Goal: Task Accomplishment & Management: Use online tool/utility

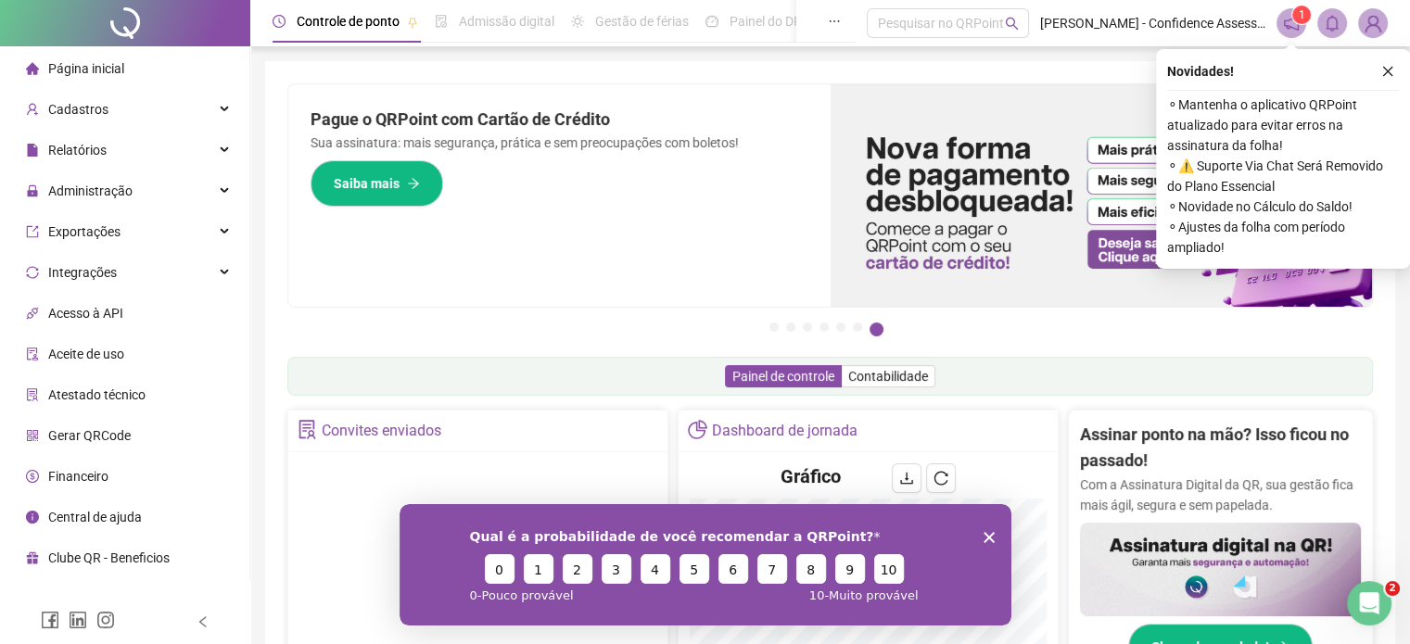
click at [984, 538] on icon "Encerrar pesquisa" at bounding box center [987, 536] width 11 height 11
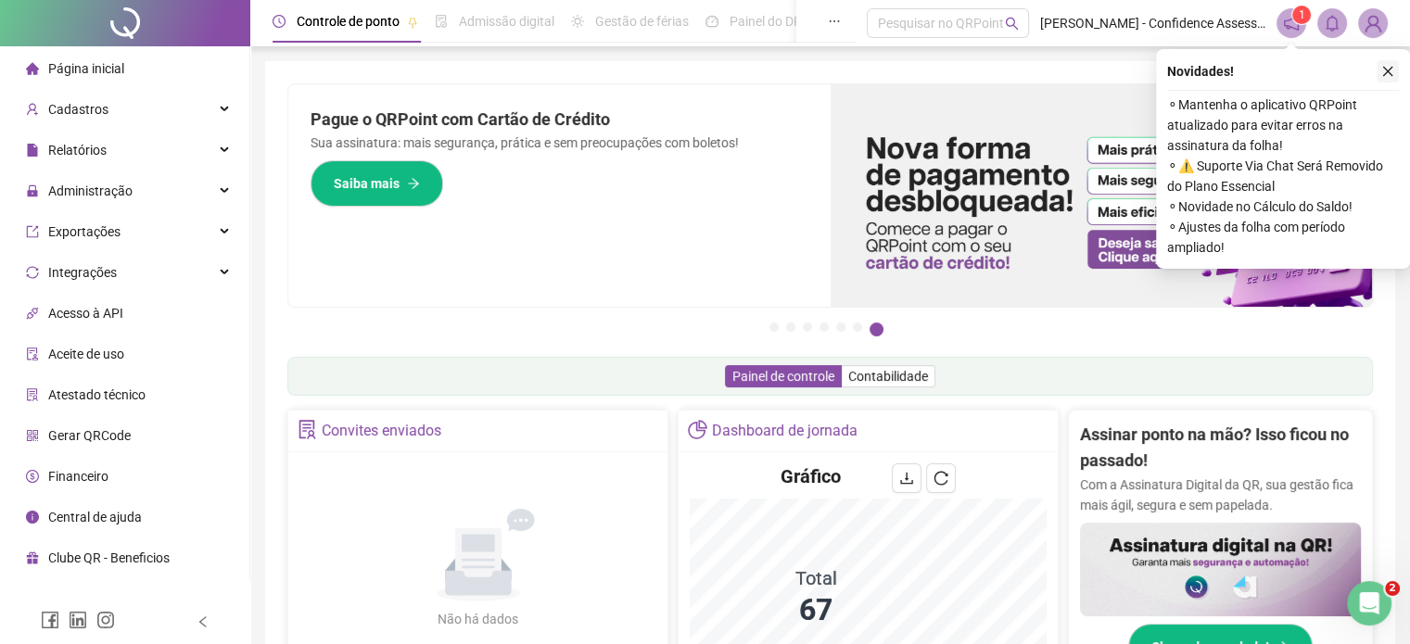
click at [1387, 79] on button "button" at bounding box center [1387, 71] width 22 height 22
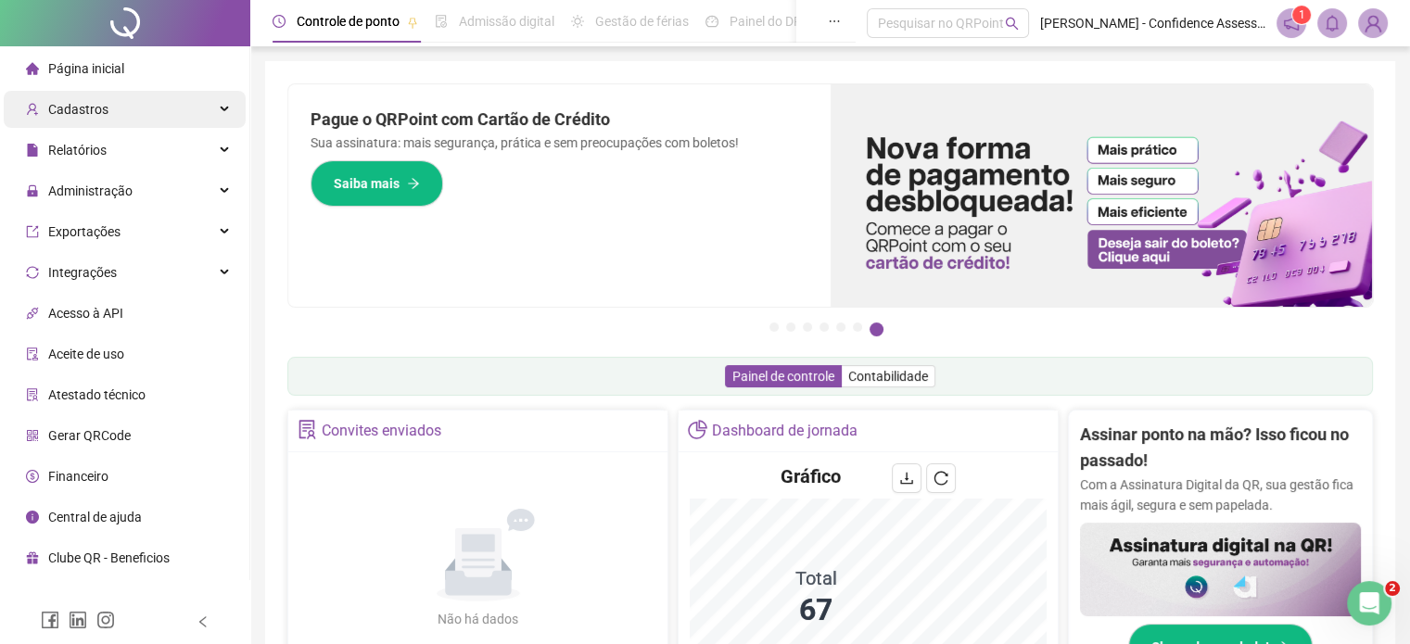
click at [166, 106] on div "Cadastros" at bounding box center [125, 109] width 242 height 37
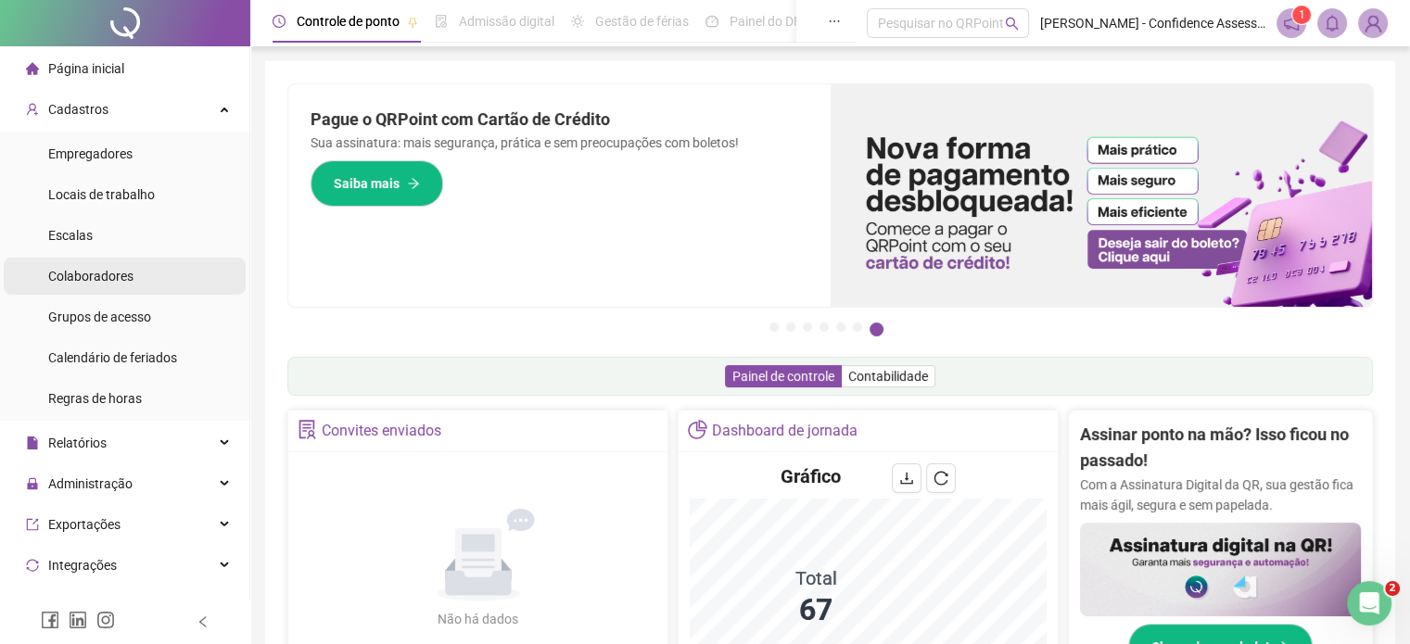
click at [110, 275] on span "Colaboradores" at bounding box center [90, 276] width 85 height 15
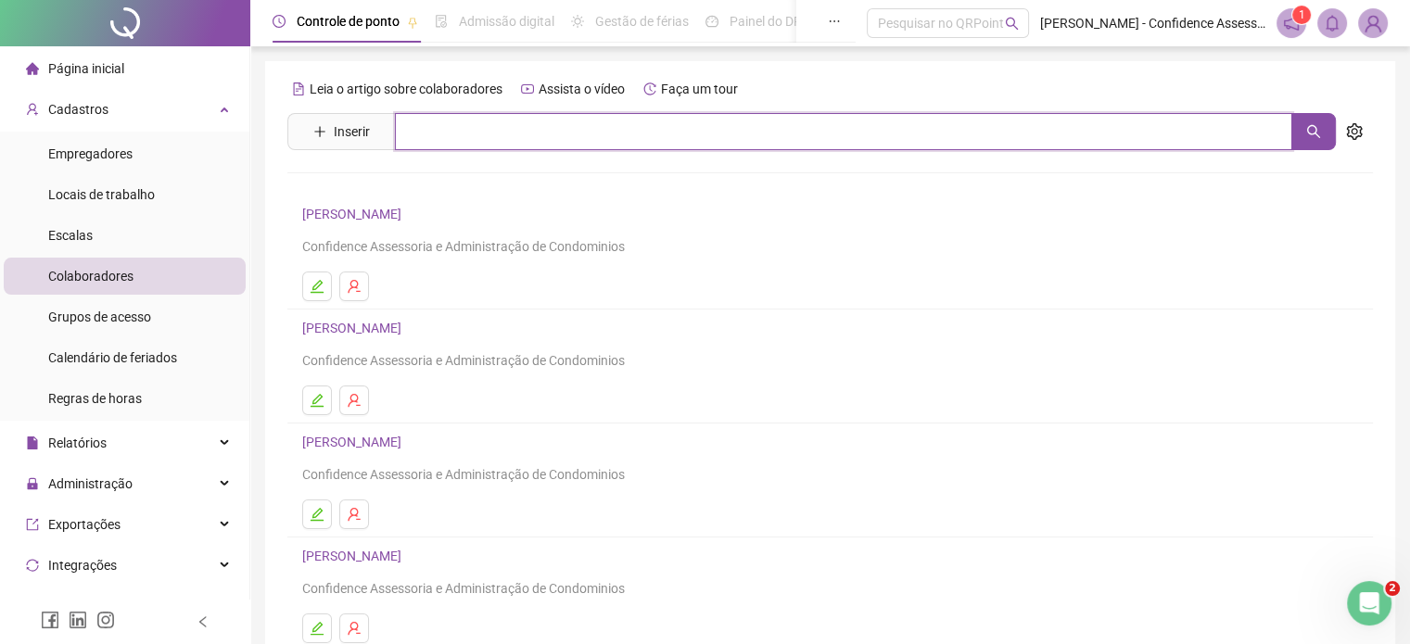
click at [460, 125] on input "text" at bounding box center [843, 131] width 897 height 37
click at [1307, 133] on icon "search" at bounding box center [1313, 131] width 15 height 15
type input "******"
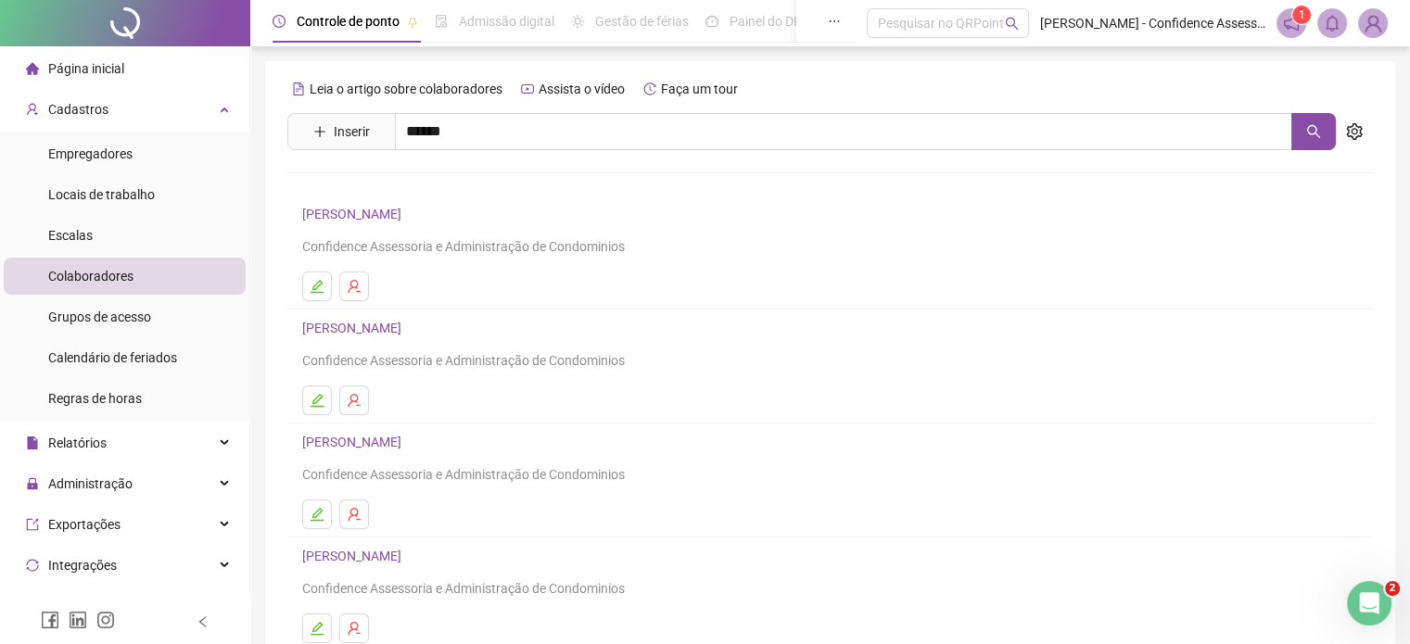
click at [409, 188] on link "[PERSON_NAME]" at bounding box center [371, 186] width 99 height 15
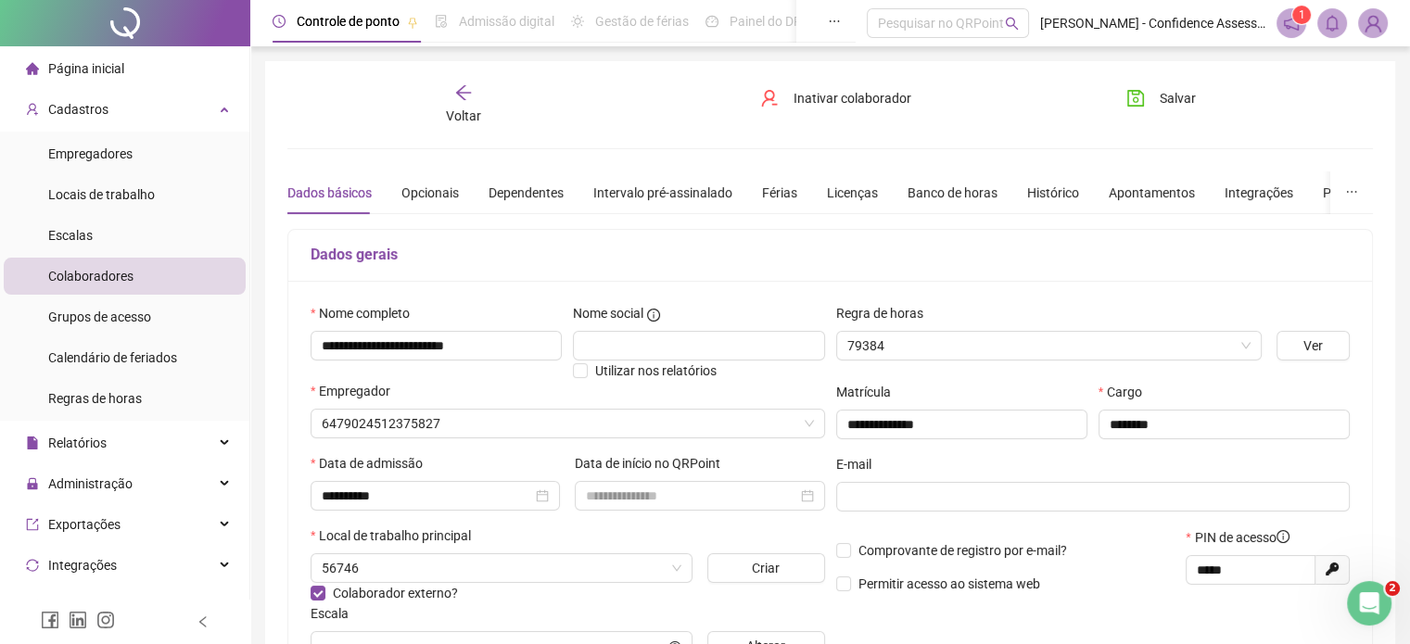
type input "**********"
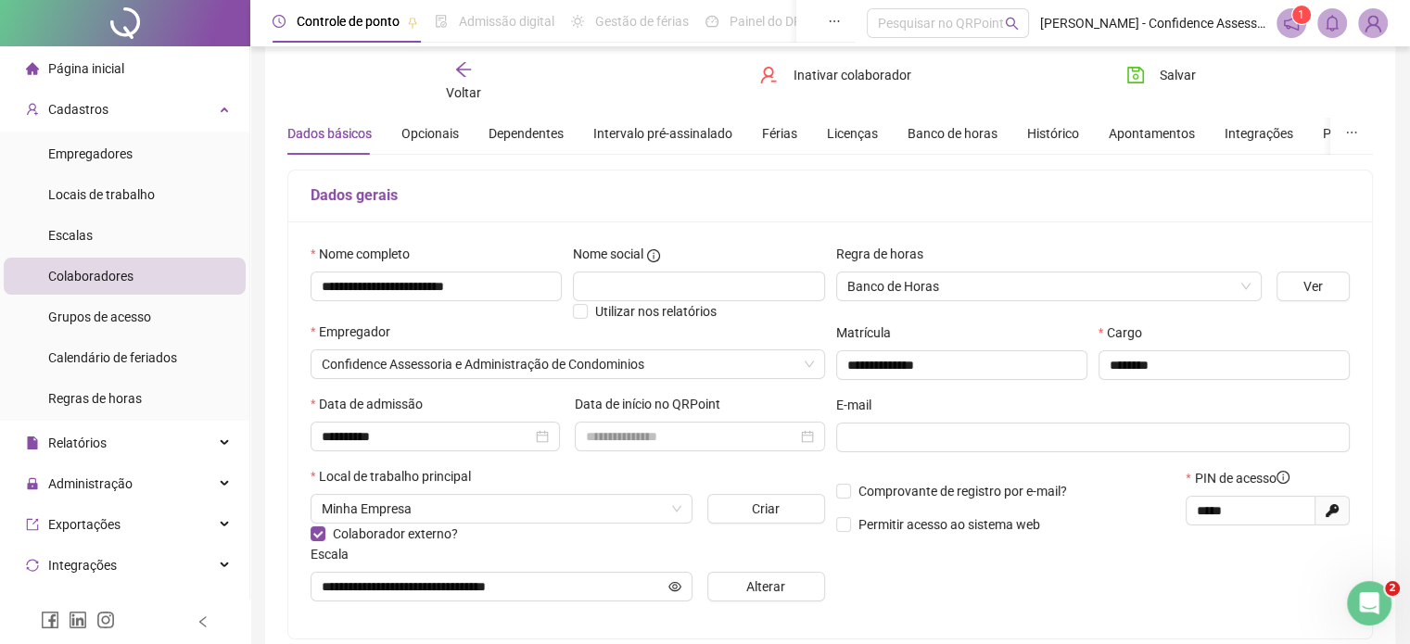
scroll to position [42, 0]
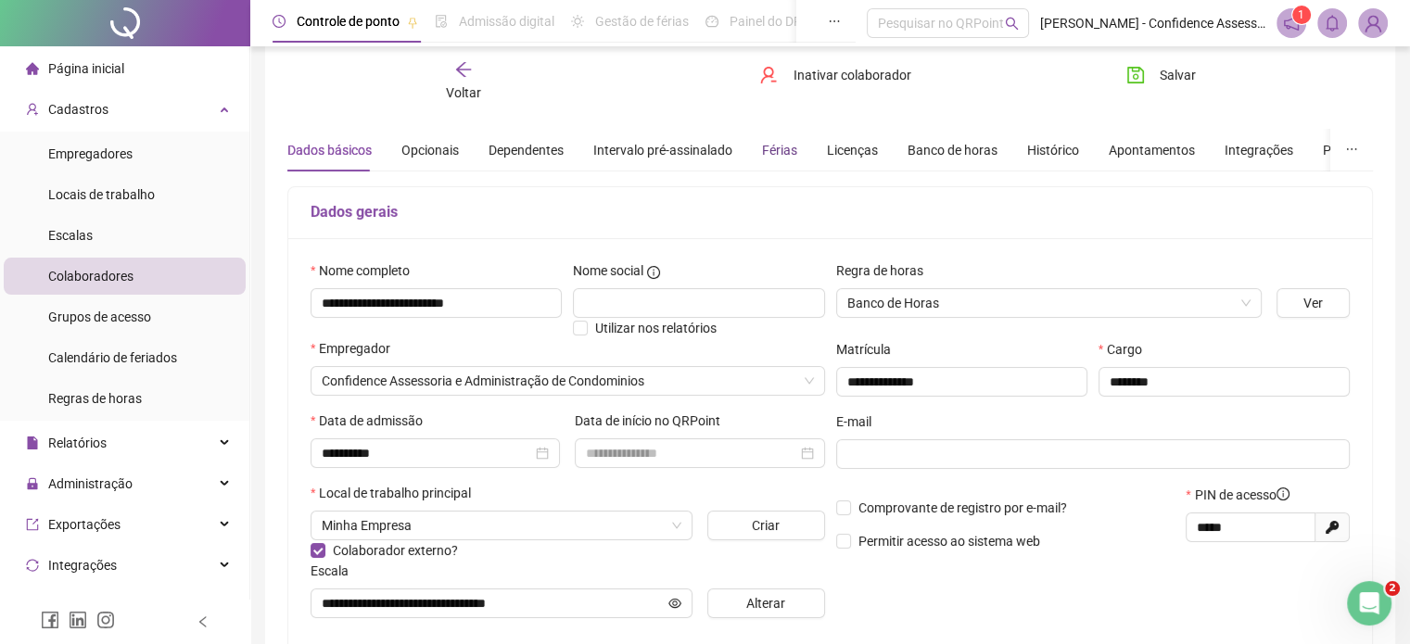
click at [786, 149] on div "Férias" at bounding box center [779, 150] width 35 height 20
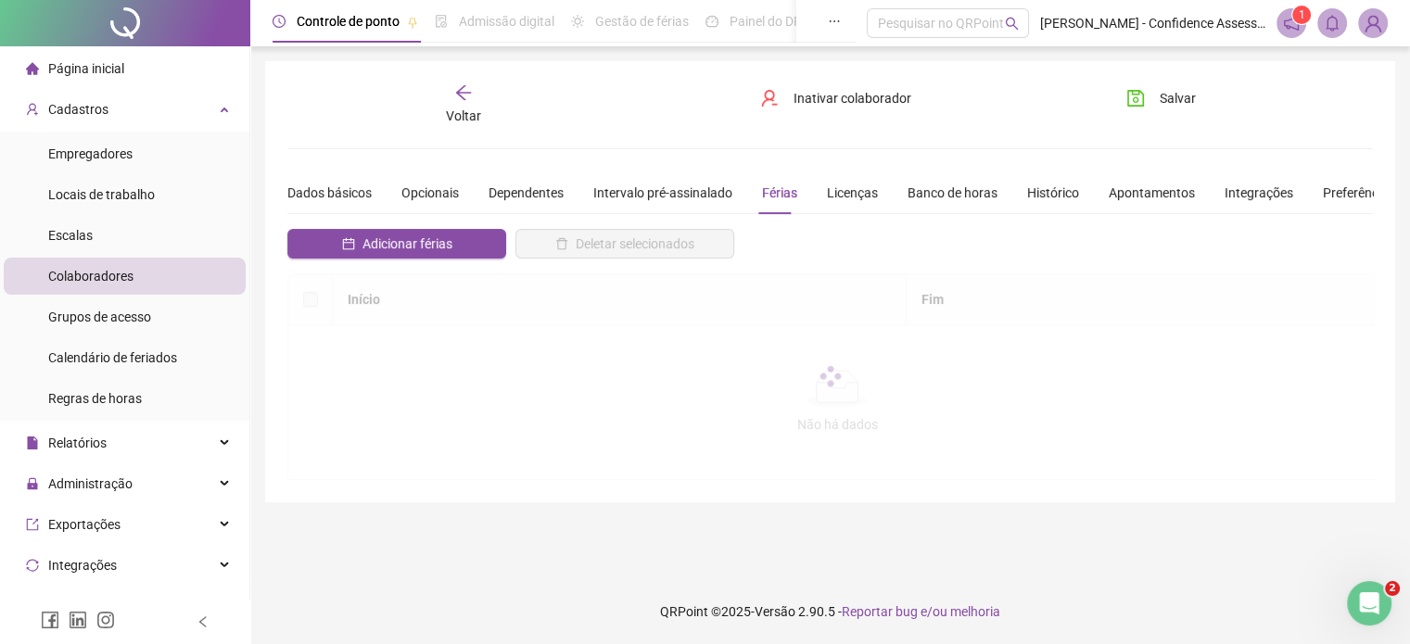
scroll to position [0, 0]
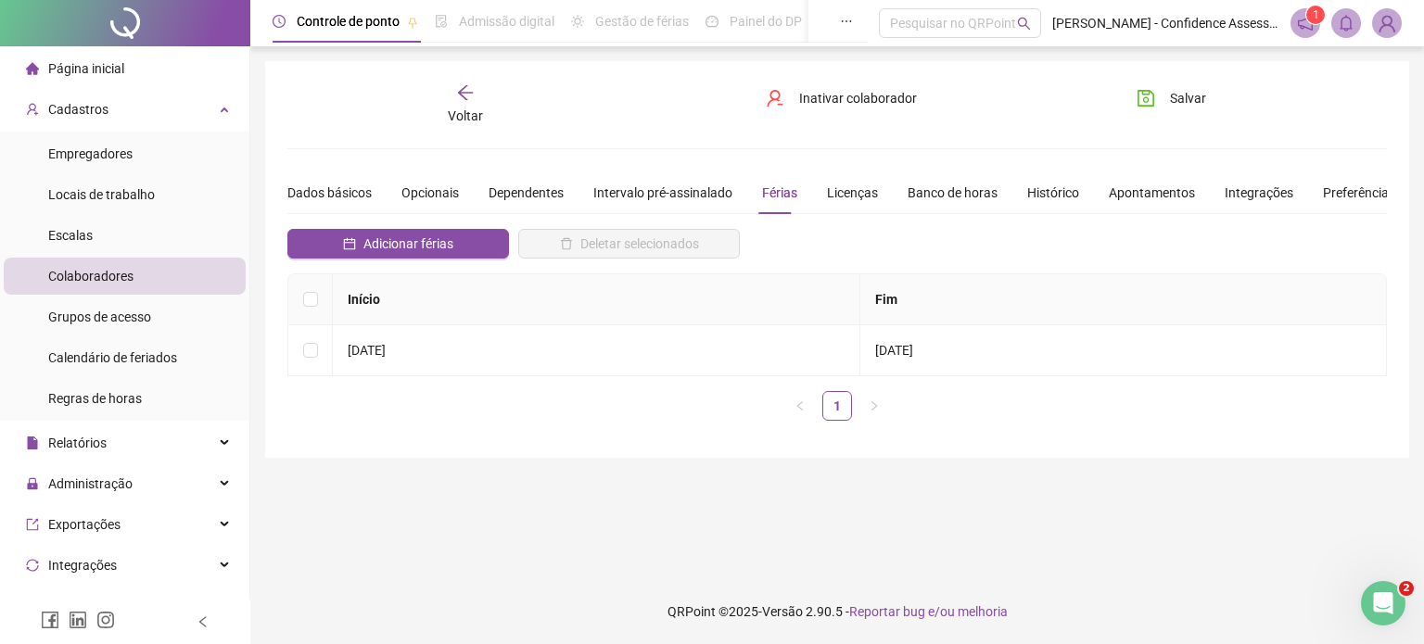
click at [463, 92] on icon "arrow-left" at bounding box center [465, 92] width 15 height 15
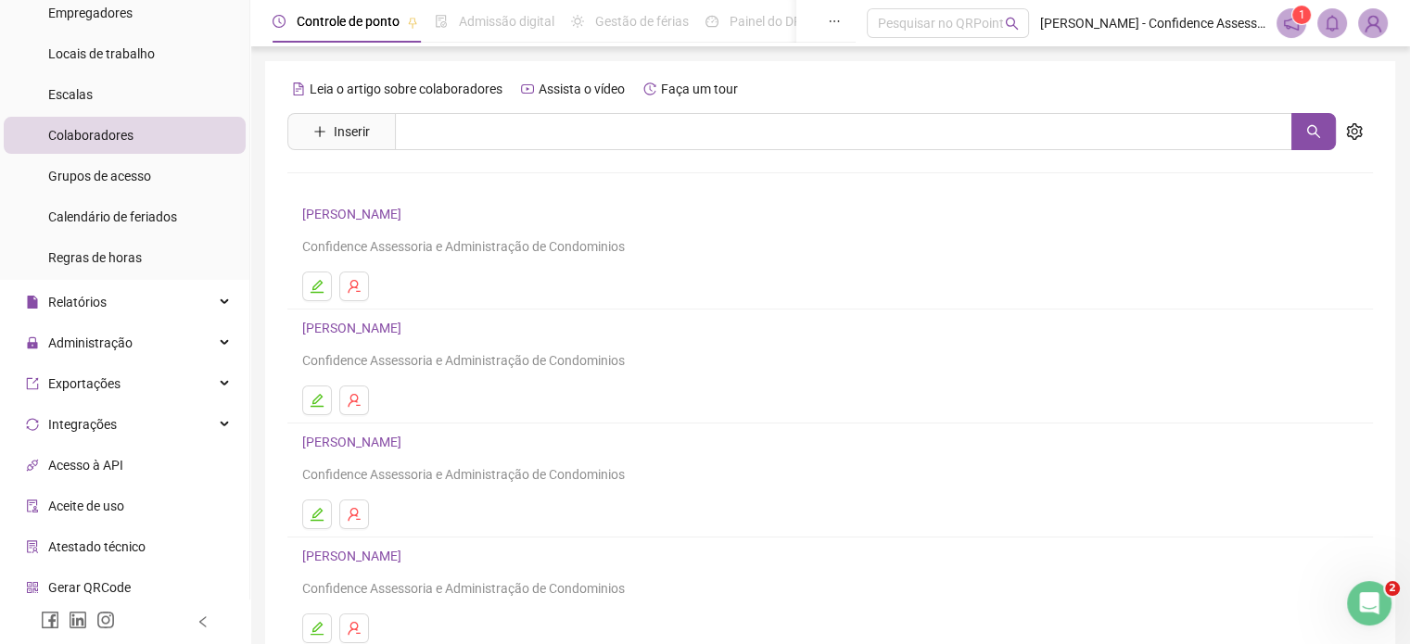
scroll to position [185, 0]
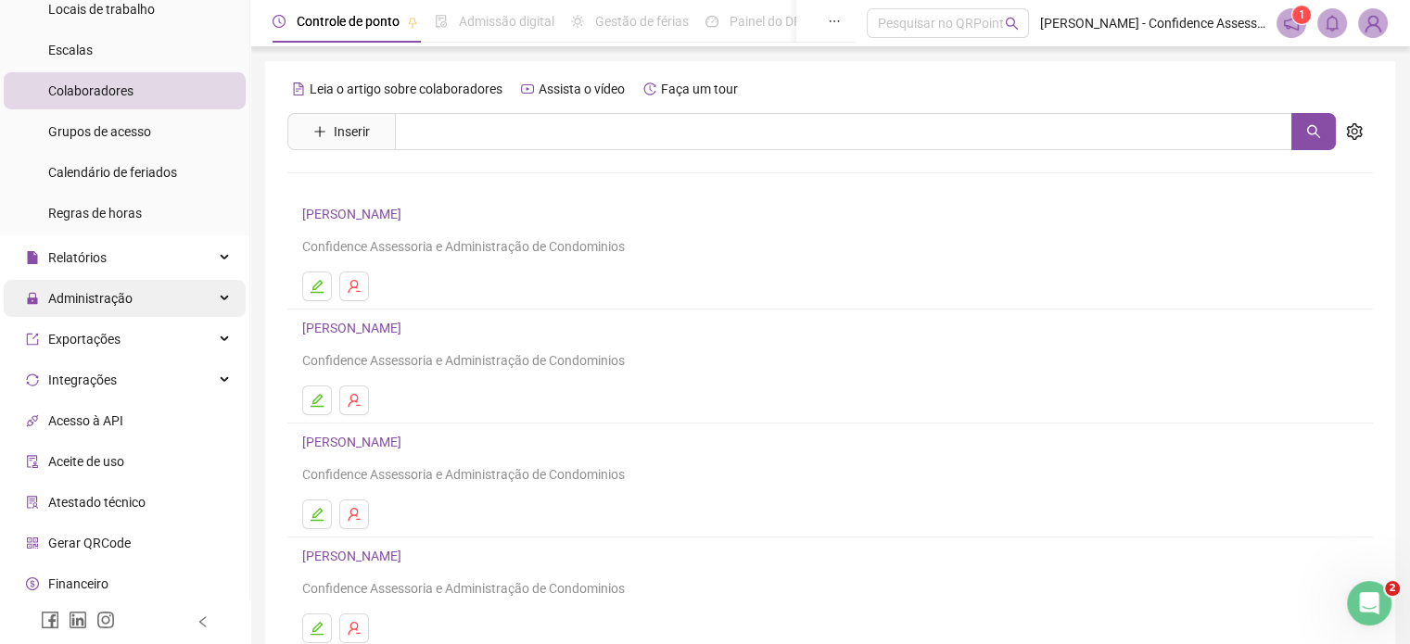
click at [163, 305] on div "Administração" at bounding box center [125, 298] width 242 height 37
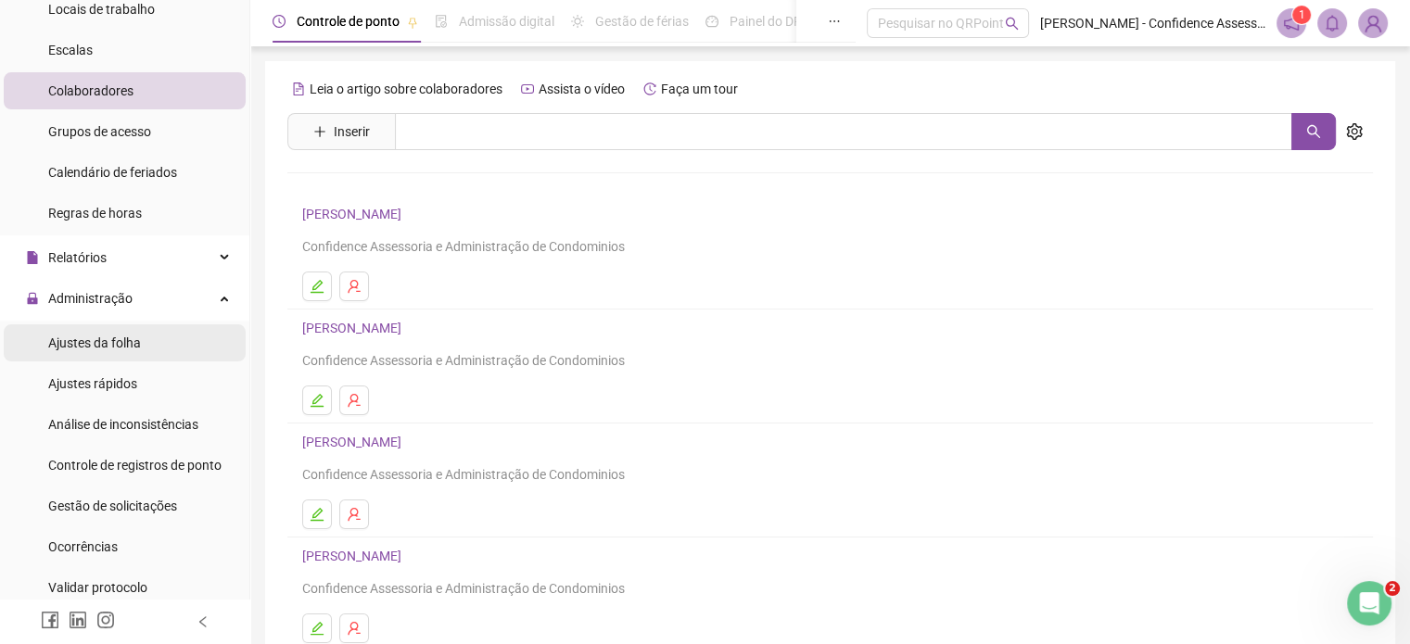
click at [152, 350] on li "Ajustes da folha" at bounding box center [125, 342] width 242 height 37
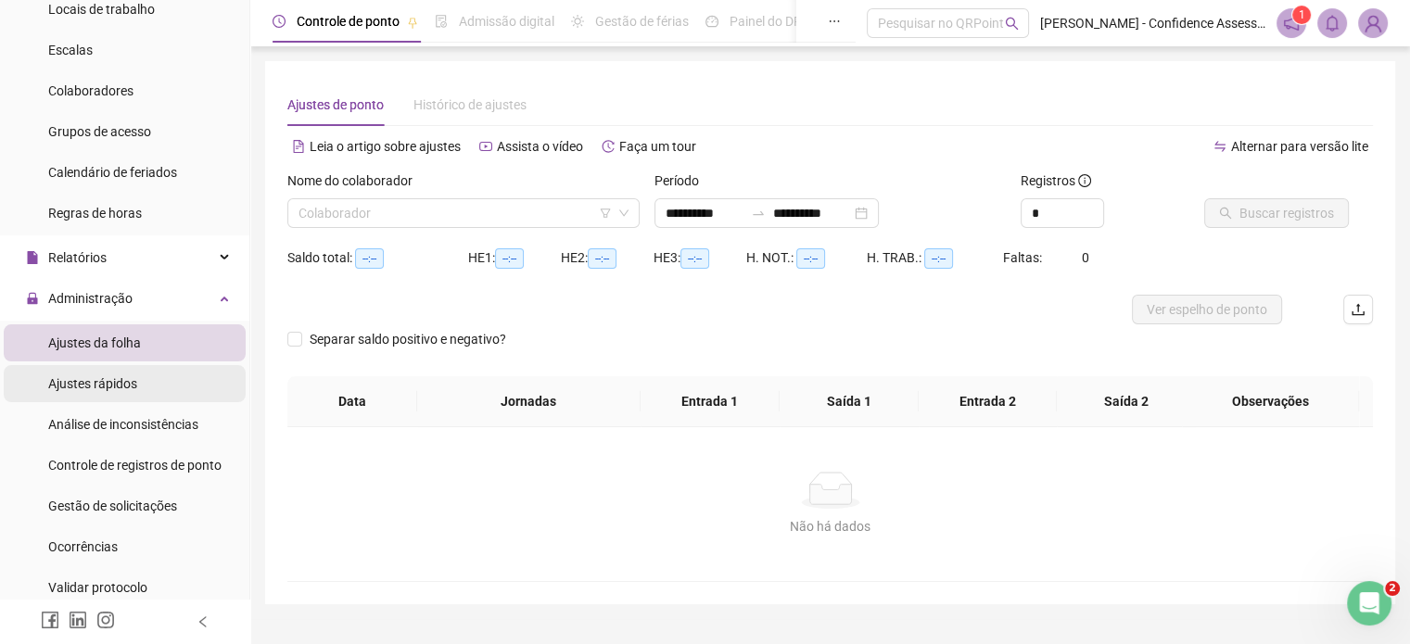
type input "**********"
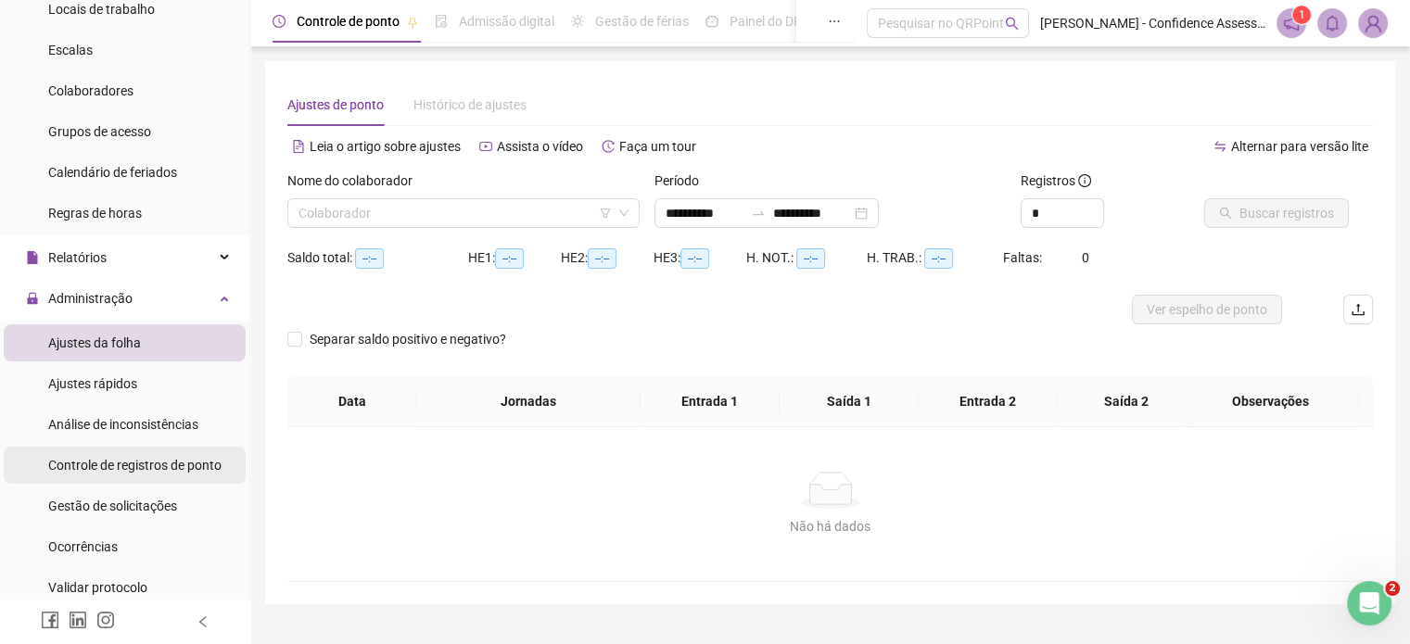
click at [172, 467] on span "Controle de registros de ponto" at bounding box center [134, 465] width 173 height 15
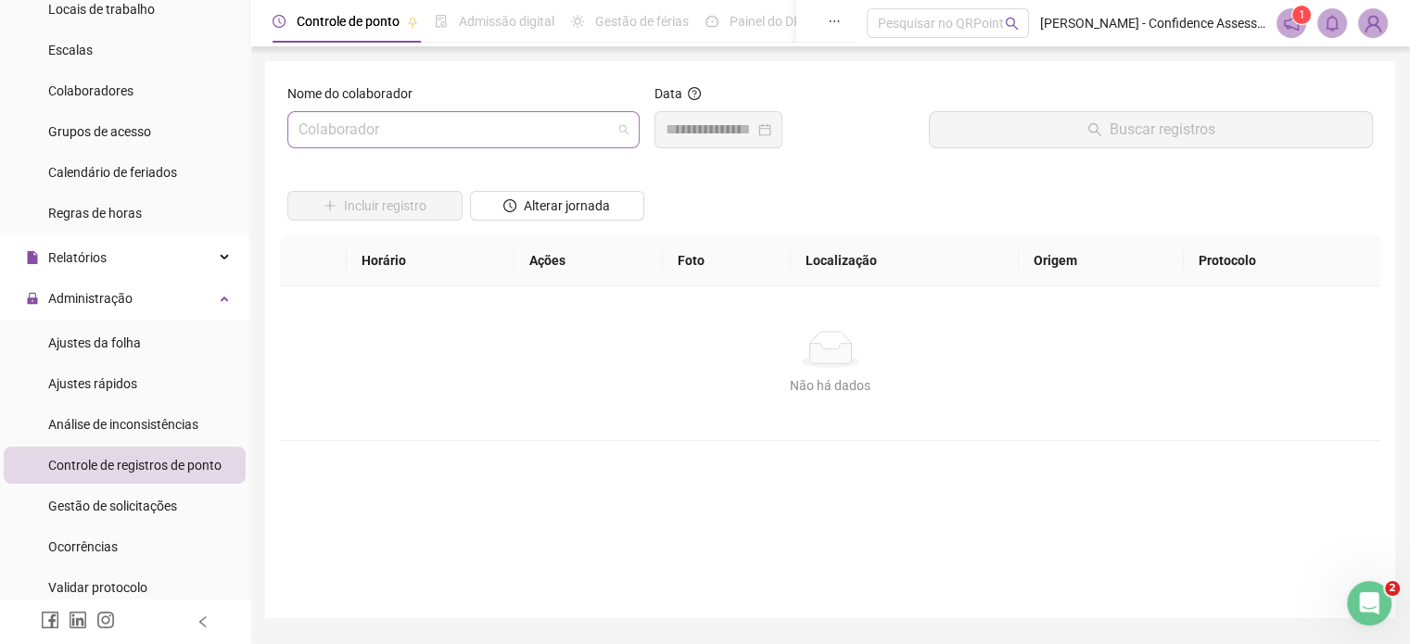
click at [582, 134] on input "search" at bounding box center [454, 129] width 313 height 35
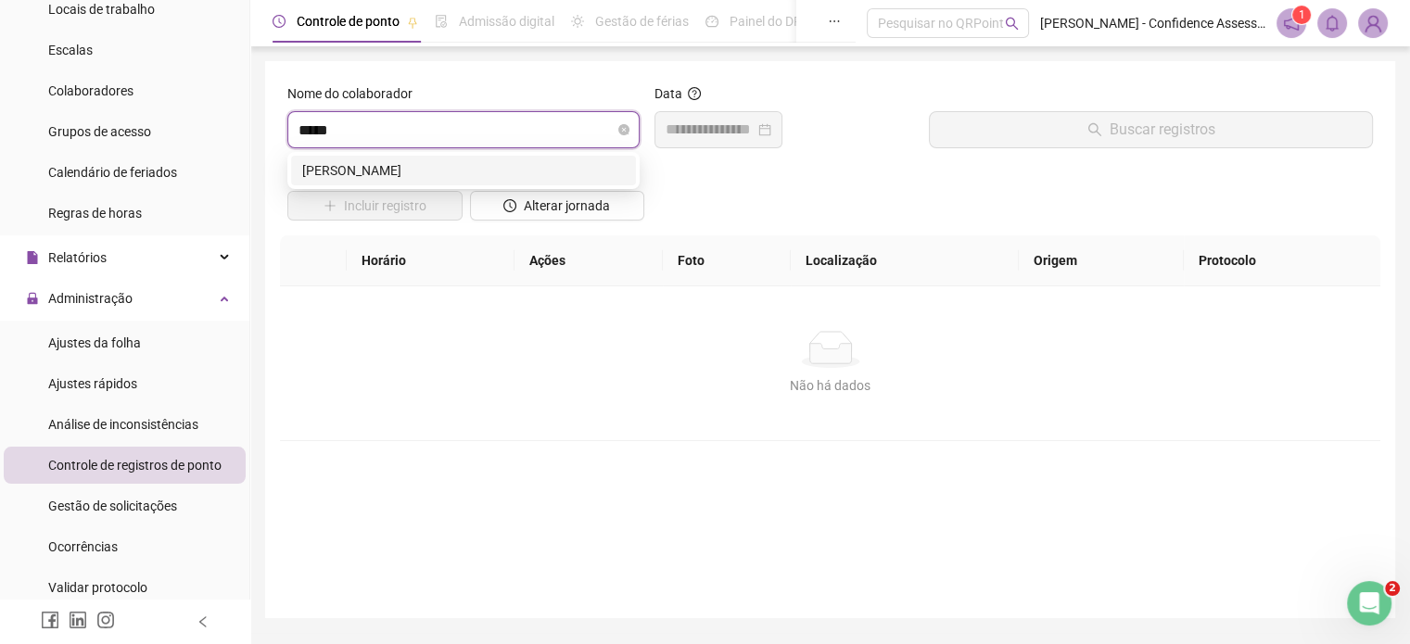
type input "******"
click at [509, 165] on div "[PERSON_NAME]" at bounding box center [463, 170] width 323 height 20
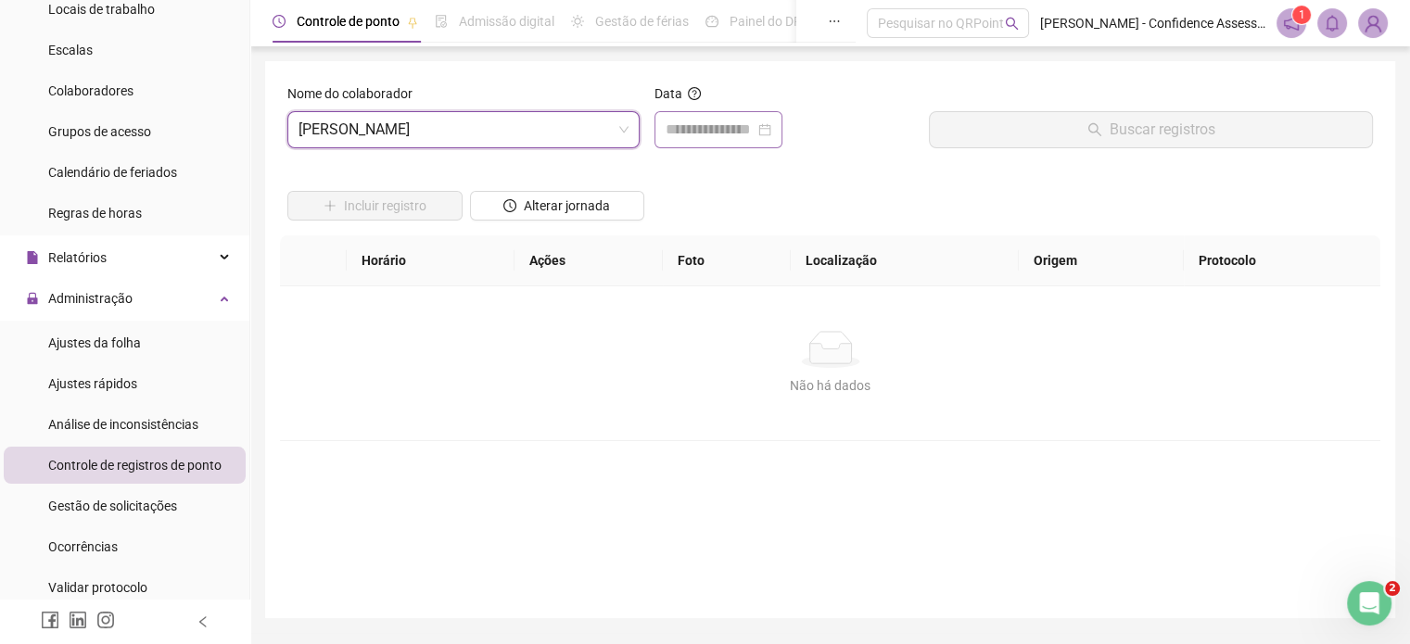
click at [771, 125] on div at bounding box center [718, 130] width 106 height 22
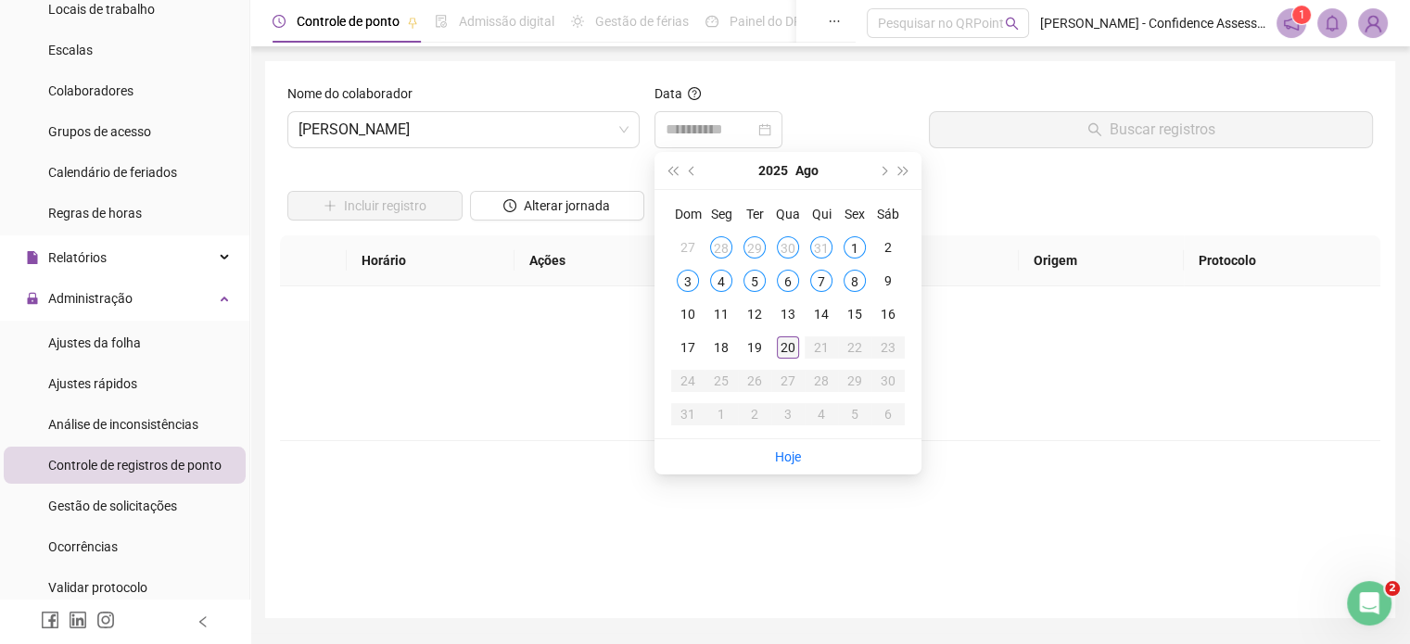
click at [785, 353] on div "20" at bounding box center [788, 347] width 22 height 22
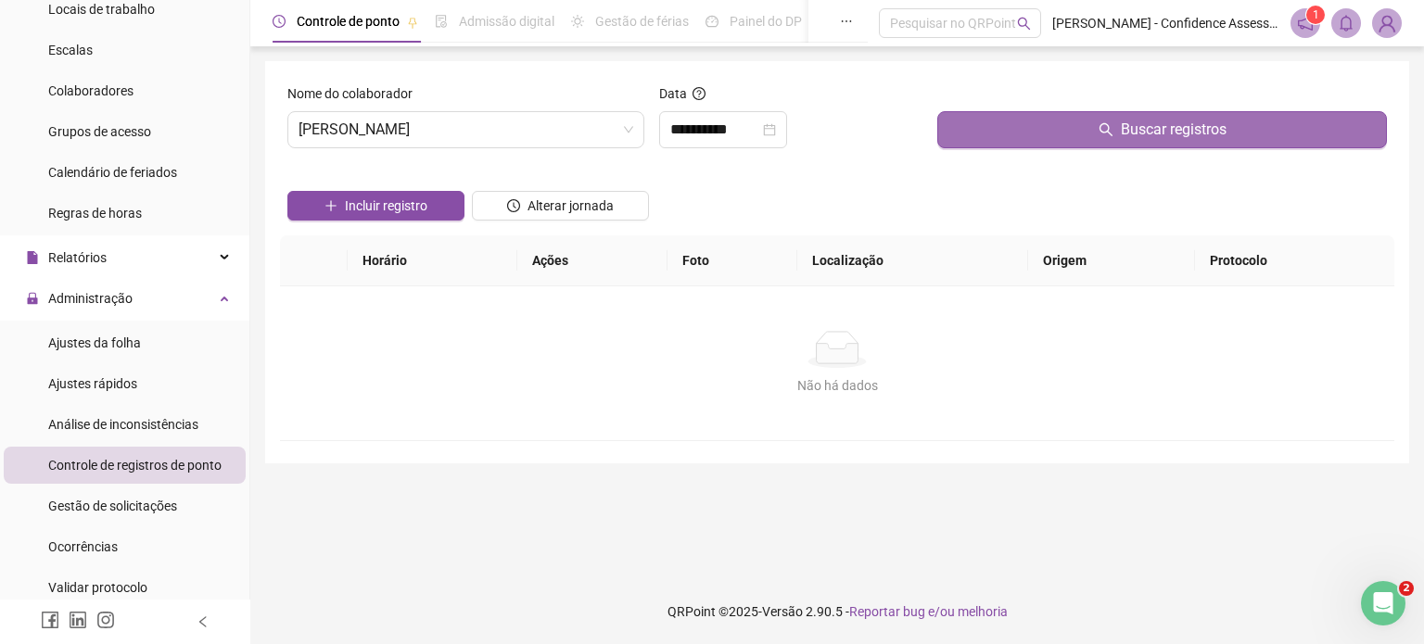
click at [1041, 122] on button "Buscar registros" at bounding box center [1161, 129] width 449 height 37
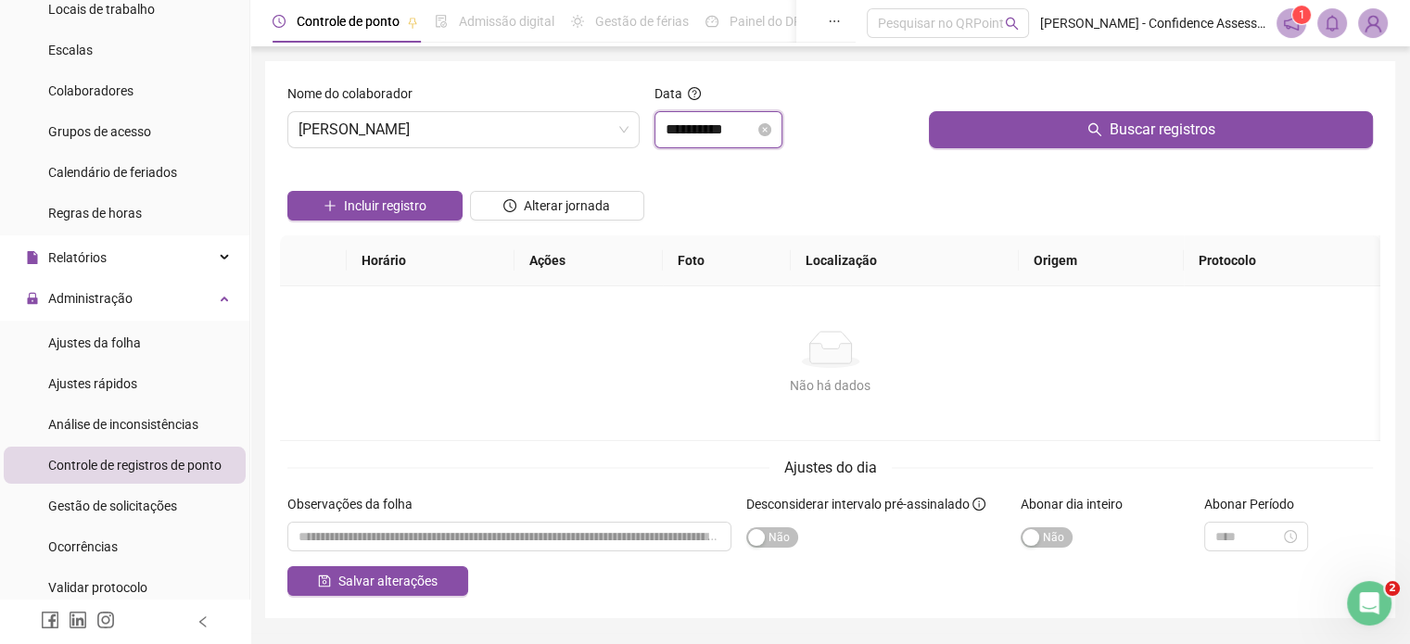
click at [754, 130] on input "**********" at bounding box center [709, 130] width 89 height 22
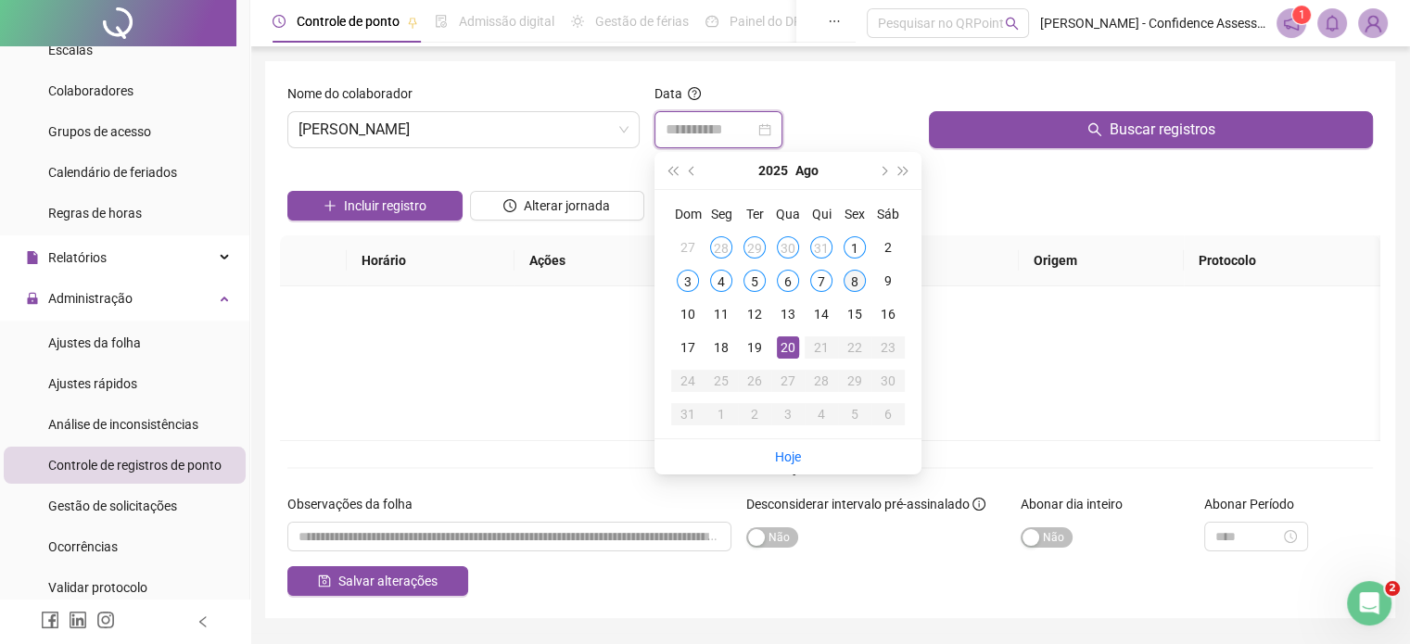
type input "**********"
click at [859, 283] on div "8" at bounding box center [854, 281] width 22 height 22
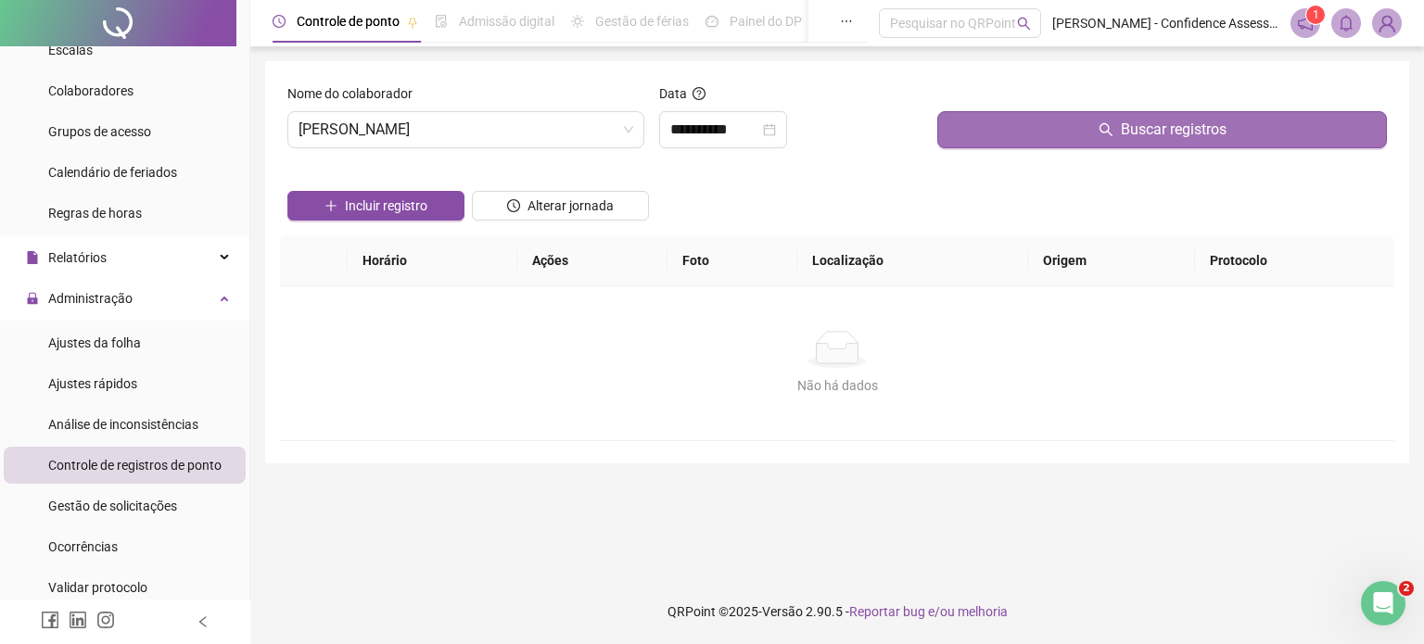
click at [1043, 128] on button "Buscar registros" at bounding box center [1161, 129] width 449 height 37
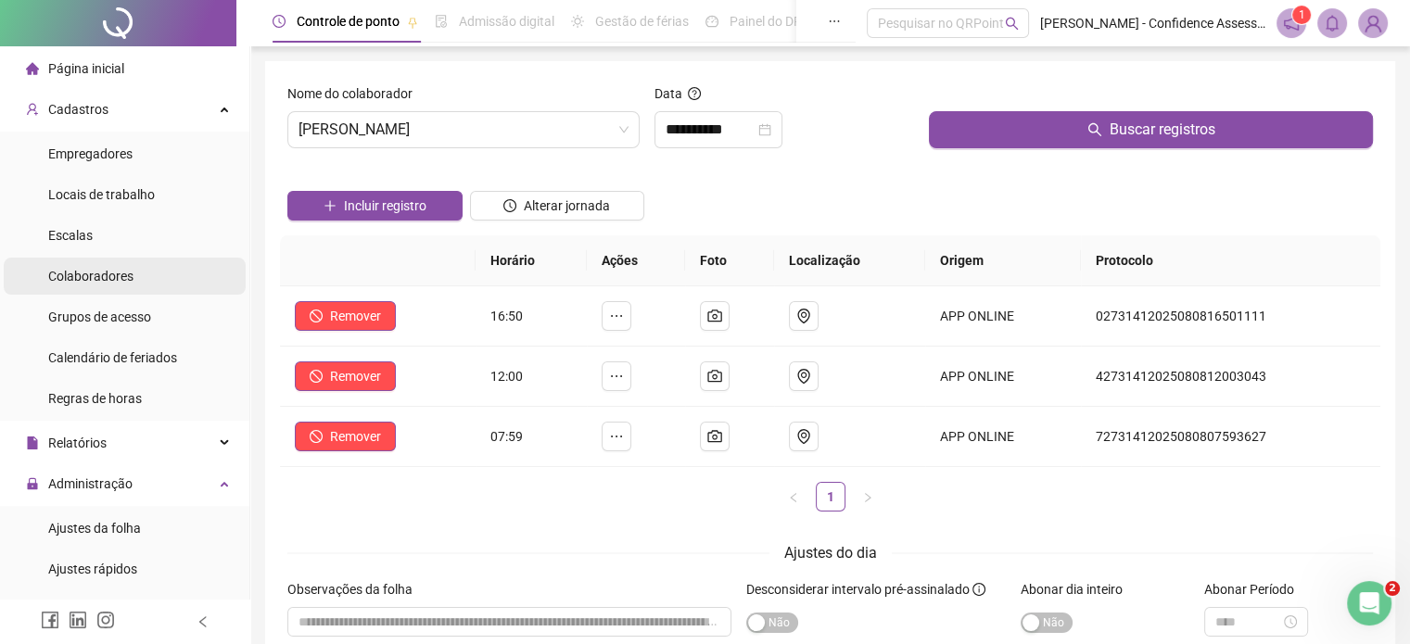
click at [173, 277] on li "Colaboradores" at bounding box center [125, 276] width 242 height 37
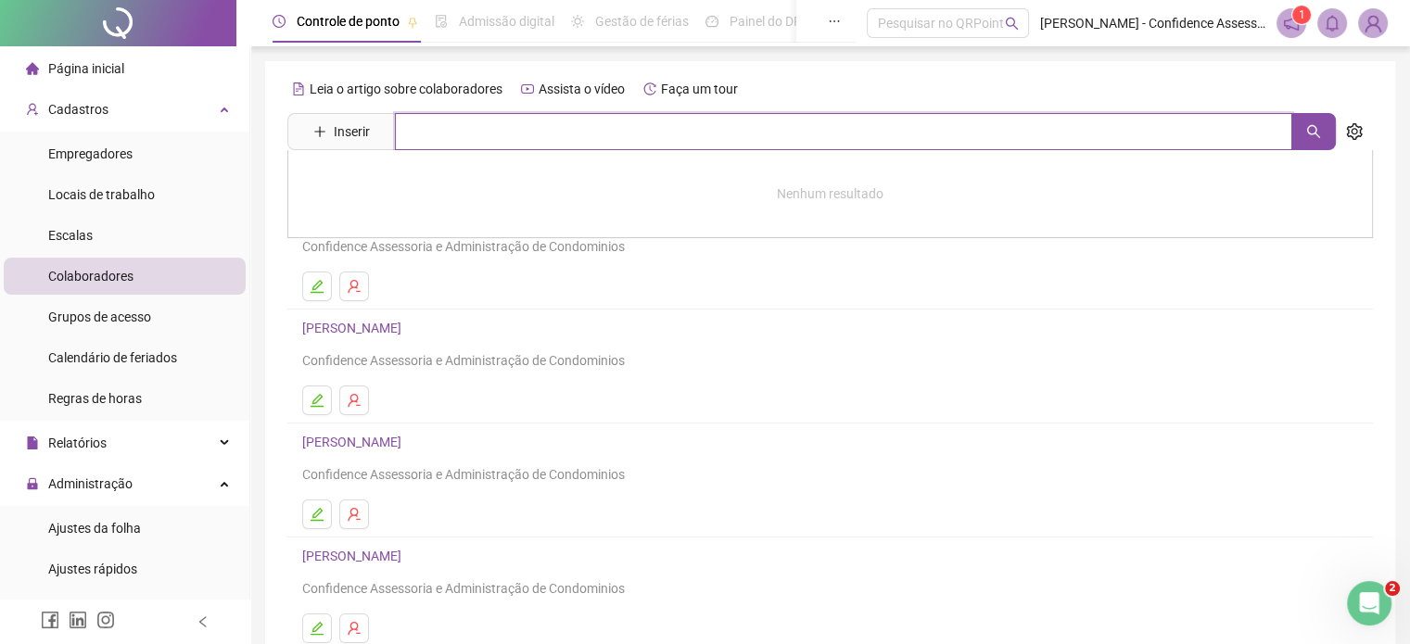
click at [521, 133] on input "text" at bounding box center [843, 131] width 897 height 37
click at [1296, 133] on button "button" at bounding box center [1313, 131] width 44 height 37
type input "******"
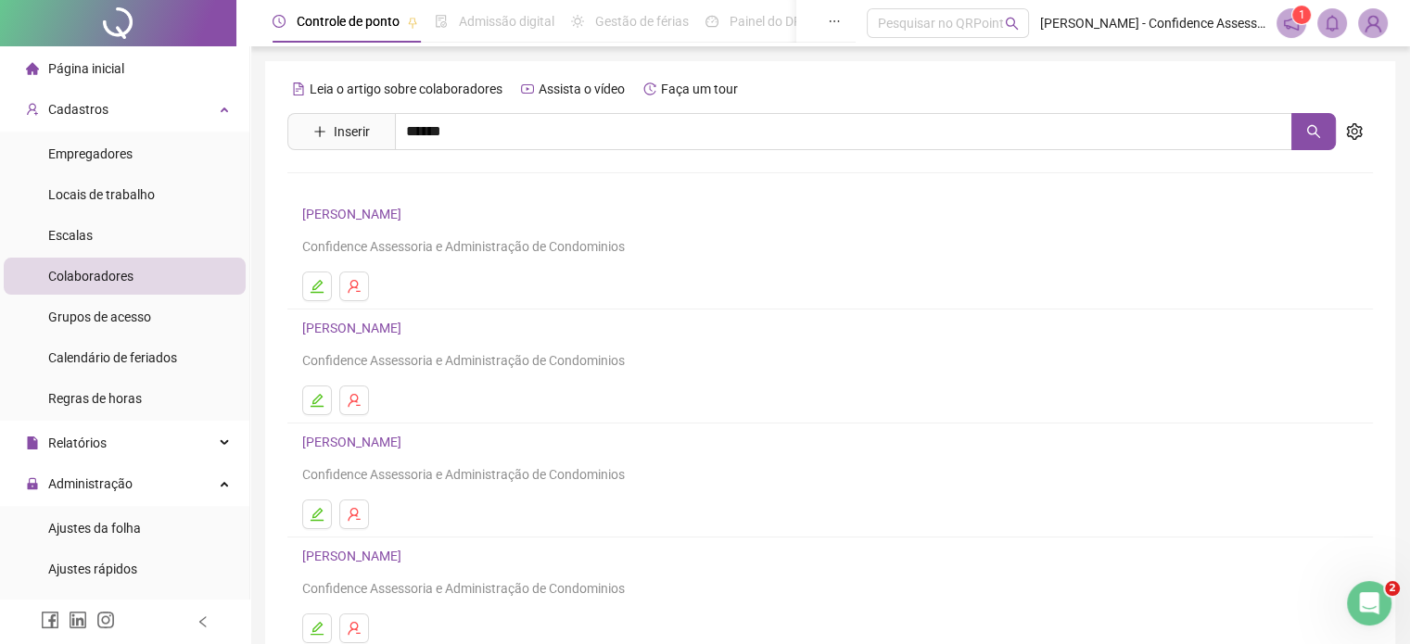
click at [421, 182] on link "[PERSON_NAME]" at bounding box center [371, 186] width 99 height 15
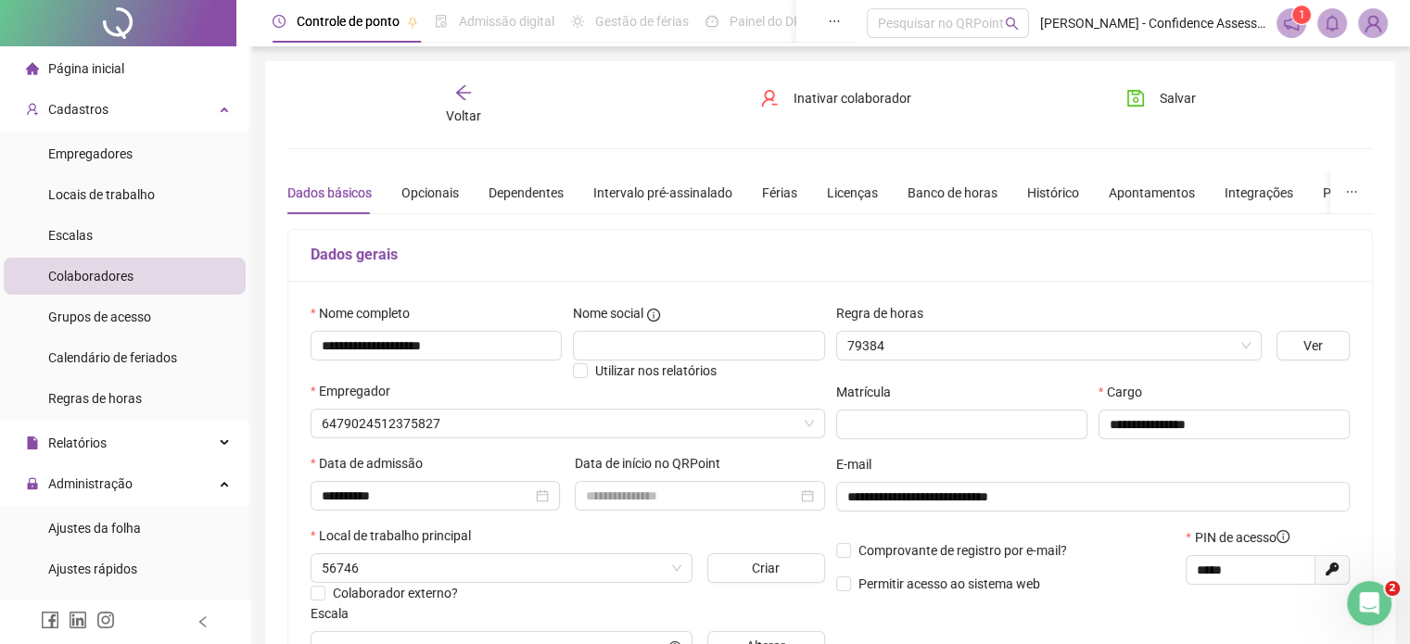
type input "**********"
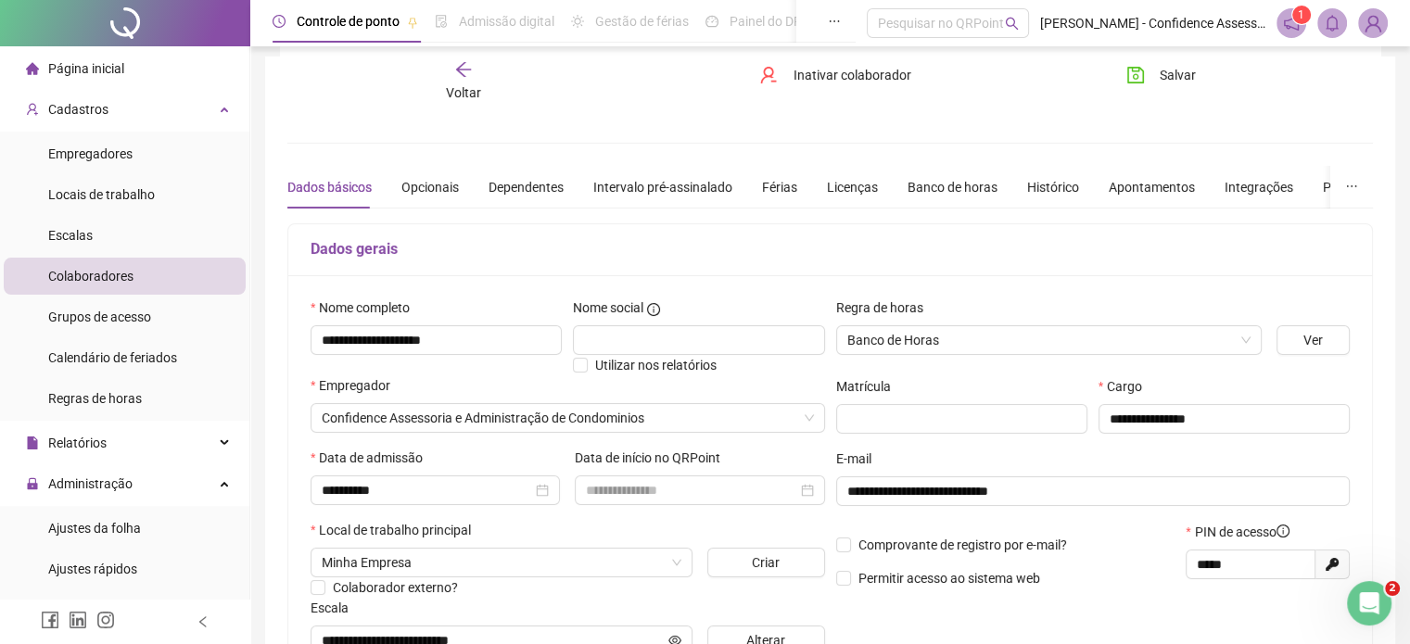
scroll to position [185, 0]
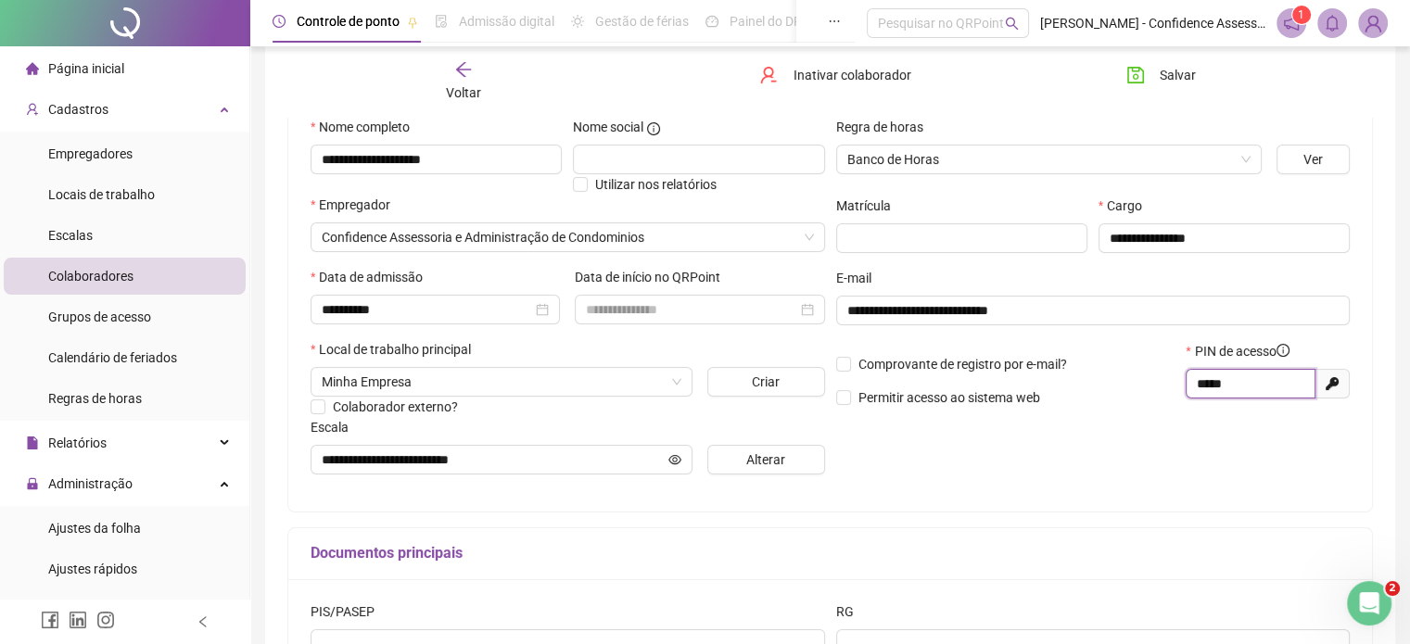
drag, startPoint x: 1250, startPoint y: 379, endPoint x: 1171, endPoint y: 381, distance: 78.8
click at [1171, 381] on div "Comprovante de registro por e-mail? Permitir acesso ao sistema web PIN de acess…" at bounding box center [1092, 381] width 525 height 80
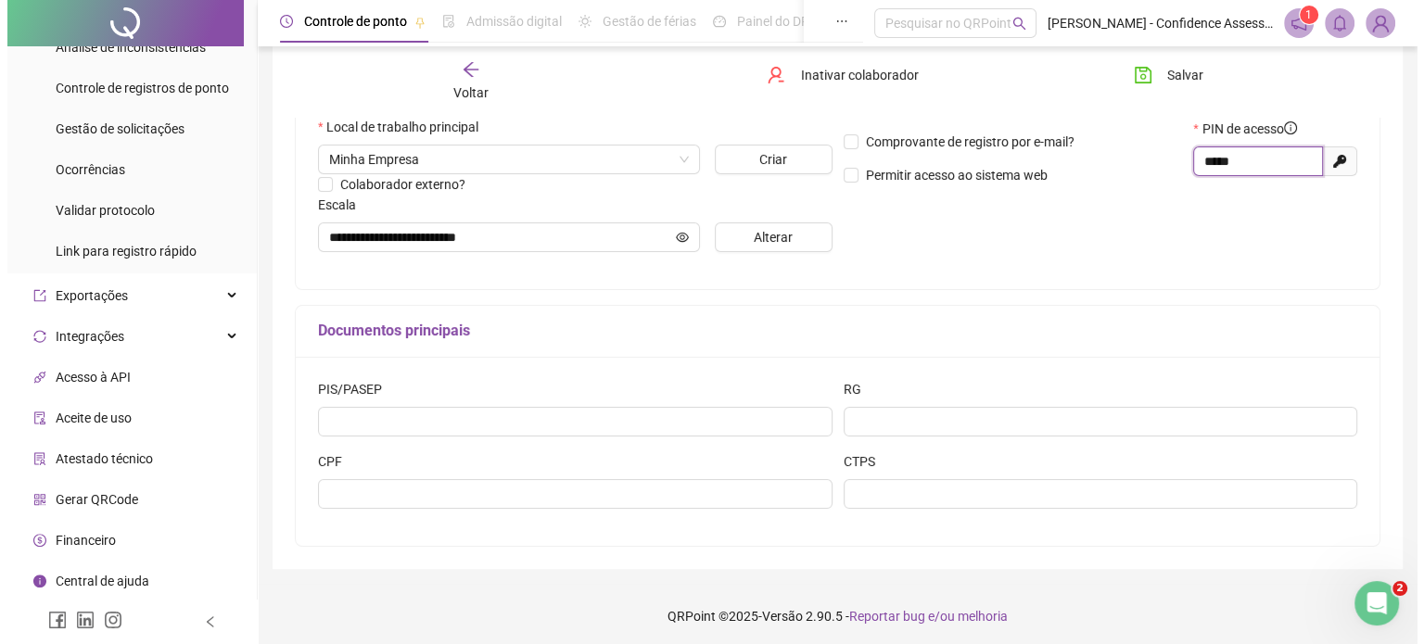
scroll to position [412, 0]
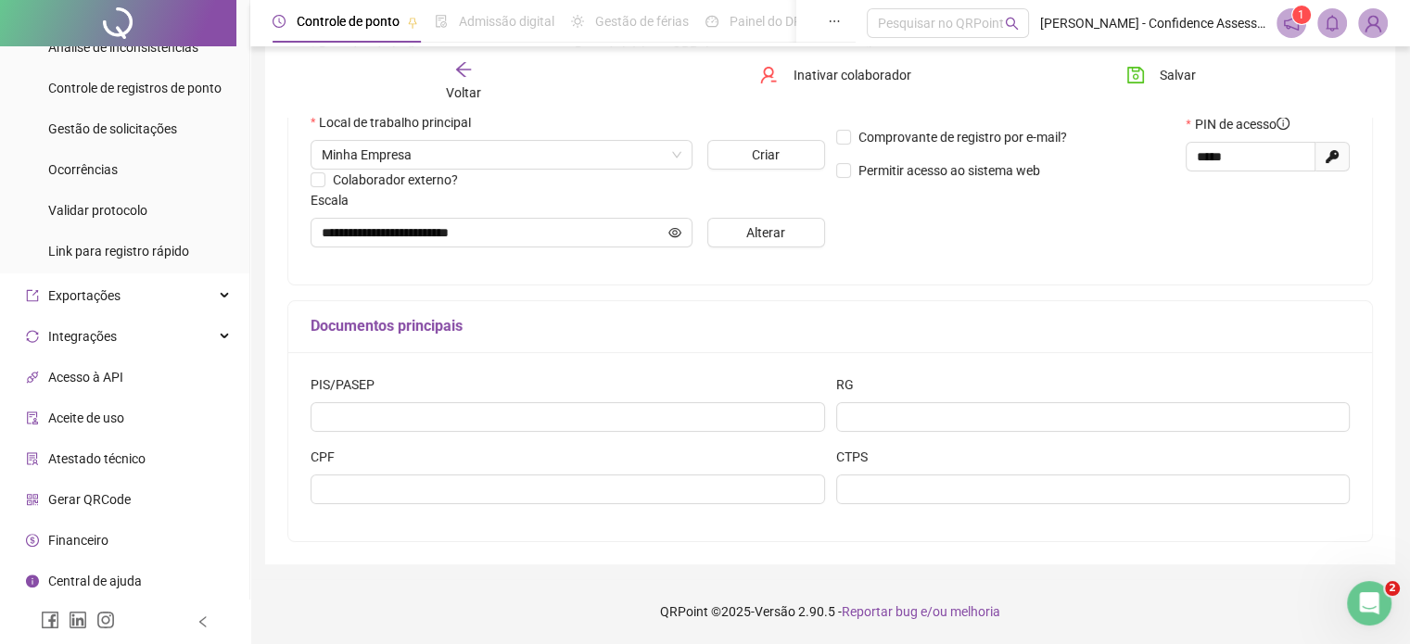
click at [135, 502] on li "Gerar QRCode" at bounding box center [125, 499] width 242 height 37
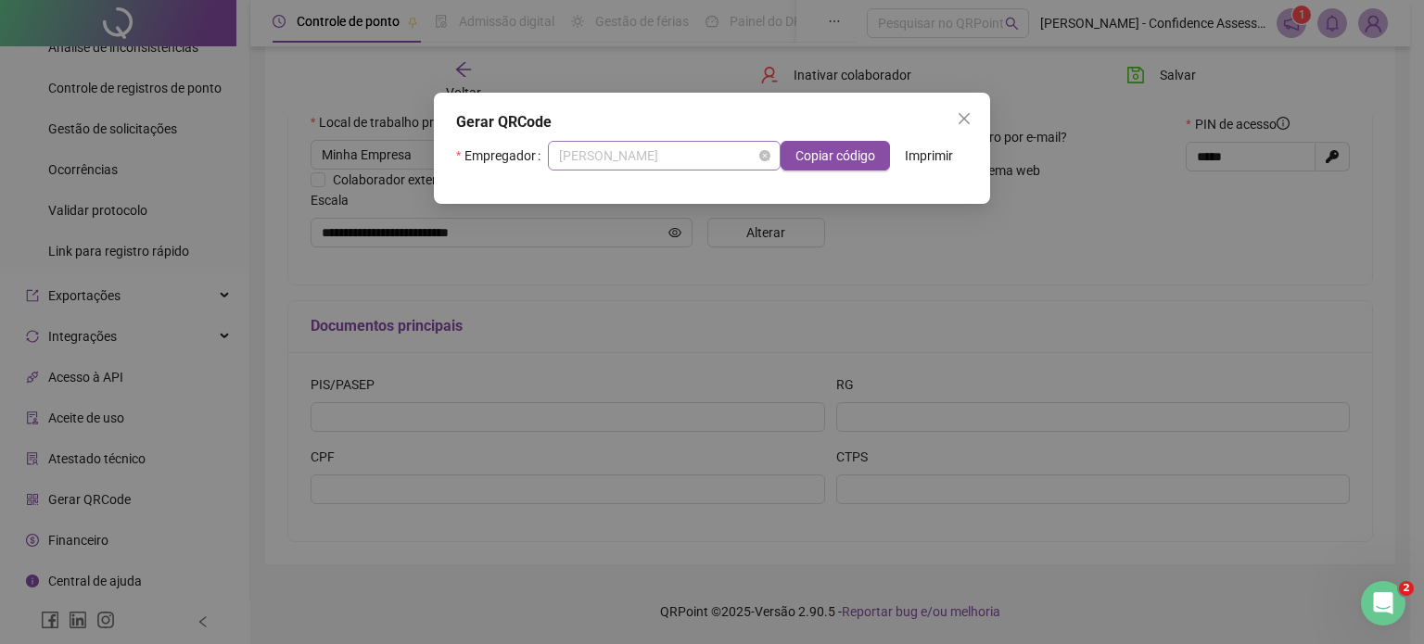
click at [712, 170] on span "[PERSON_NAME]" at bounding box center [664, 156] width 210 height 28
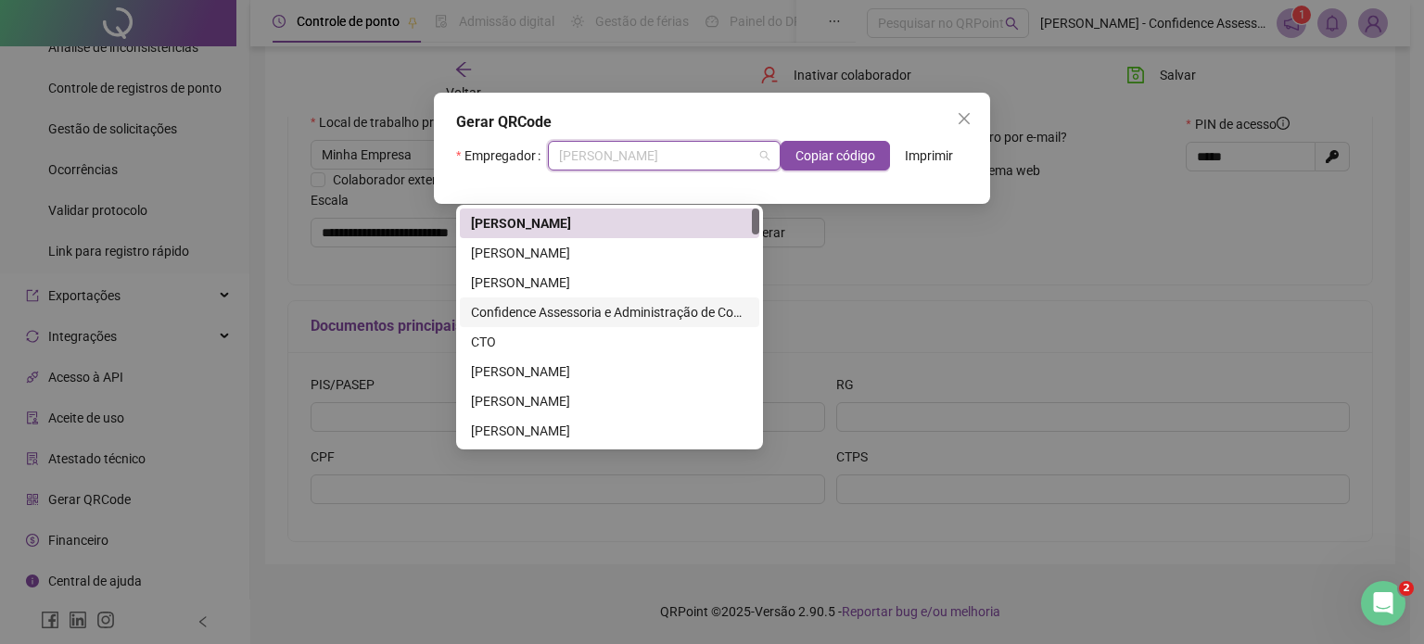
click at [670, 316] on div "Confidence Assessoria e Administração de Condominios" at bounding box center [609, 312] width 277 height 20
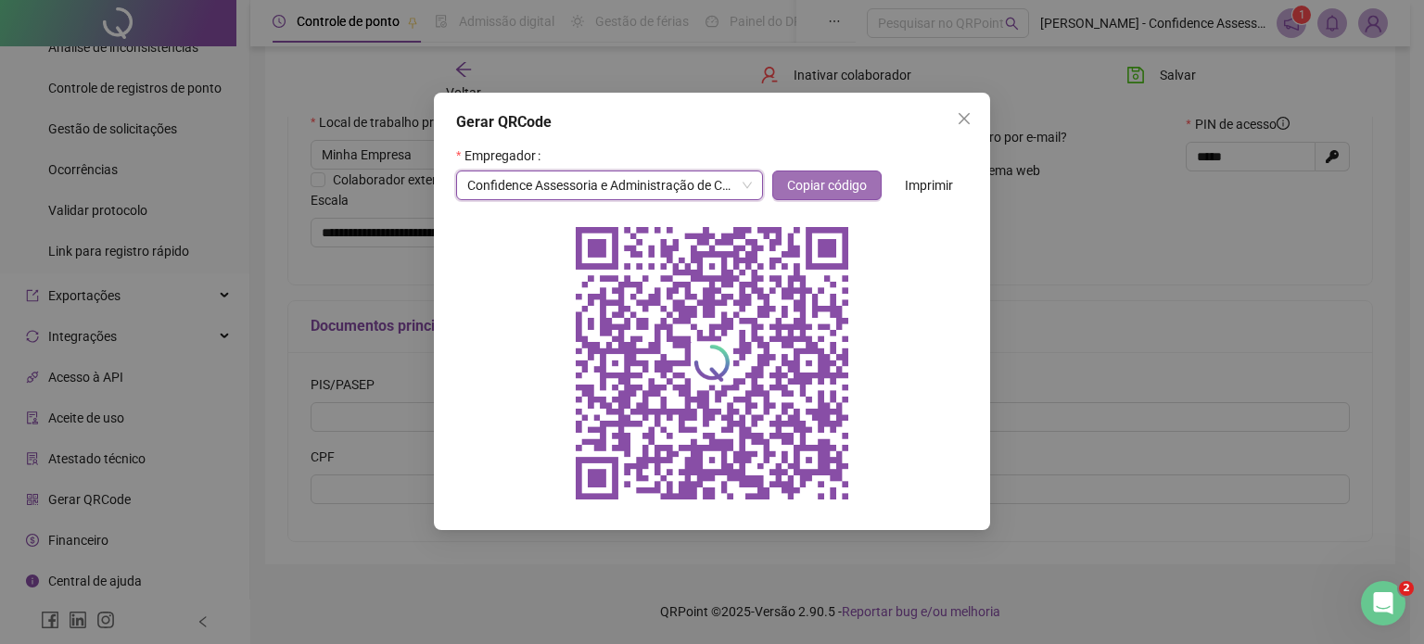
click at [829, 188] on span "Copiar código" at bounding box center [827, 185] width 80 height 20
